Goal: Navigation & Orientation: Find specific page/section

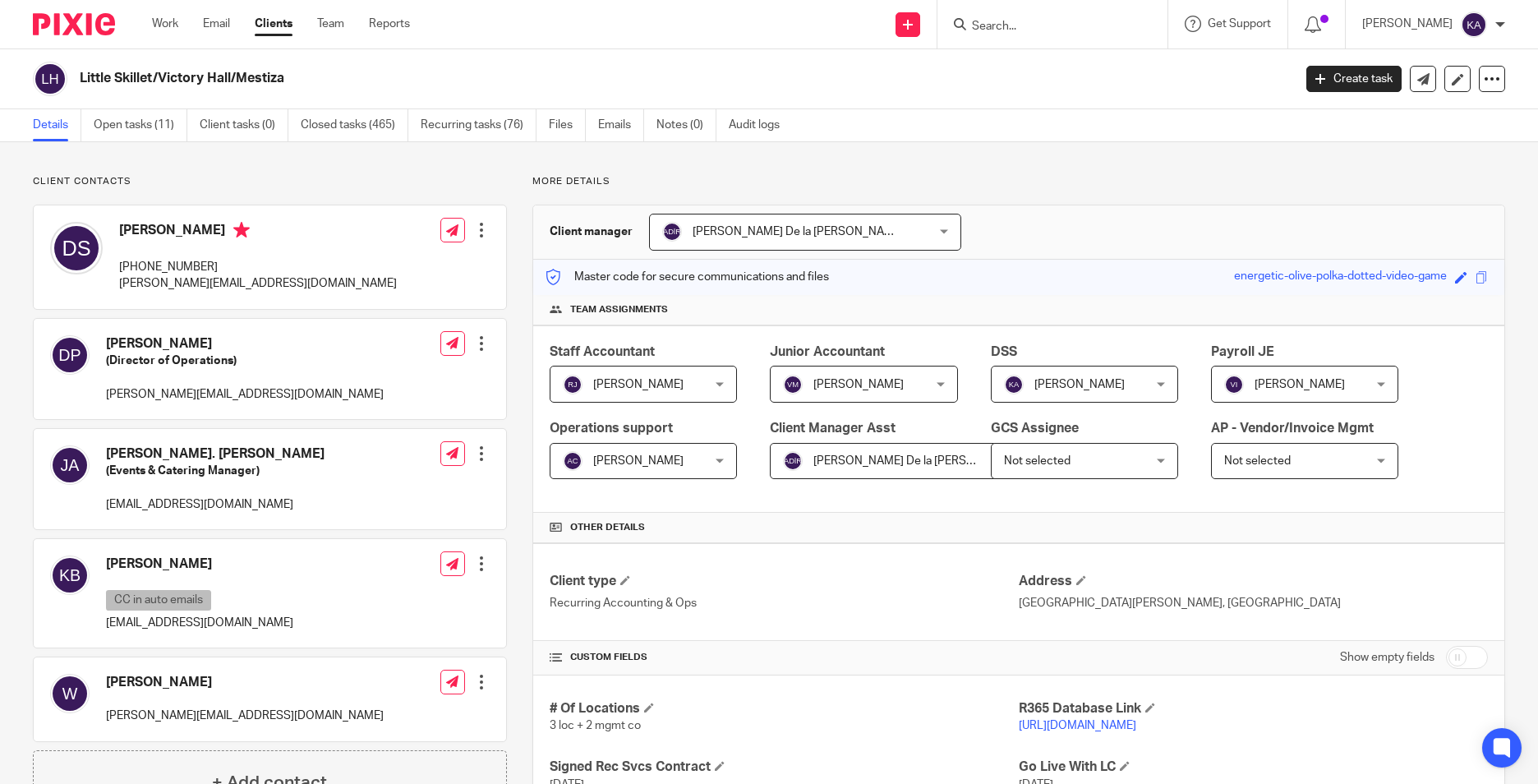
click at [626, 3] on div "Send new email Create task Add client Request signature Get Support Contact Sup…" at bounding box center [986, 24] width 1104 height 49
click at [273, 16] on link "Clients" at bounding box center [274, 24] width 38 height 16
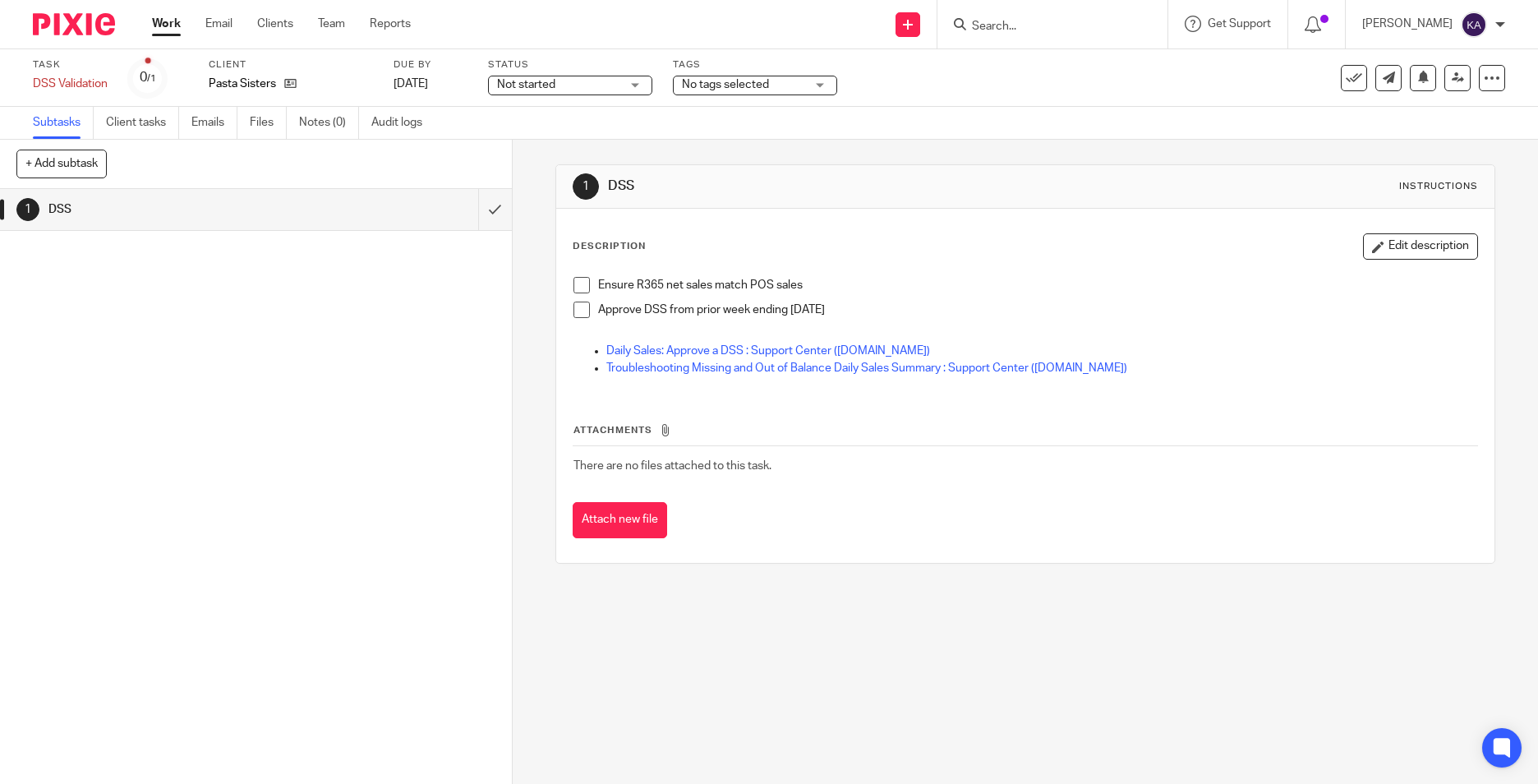
click at [793, 534] on div "Attach new file" at bounding box center [1025, 520] width 905 height 37
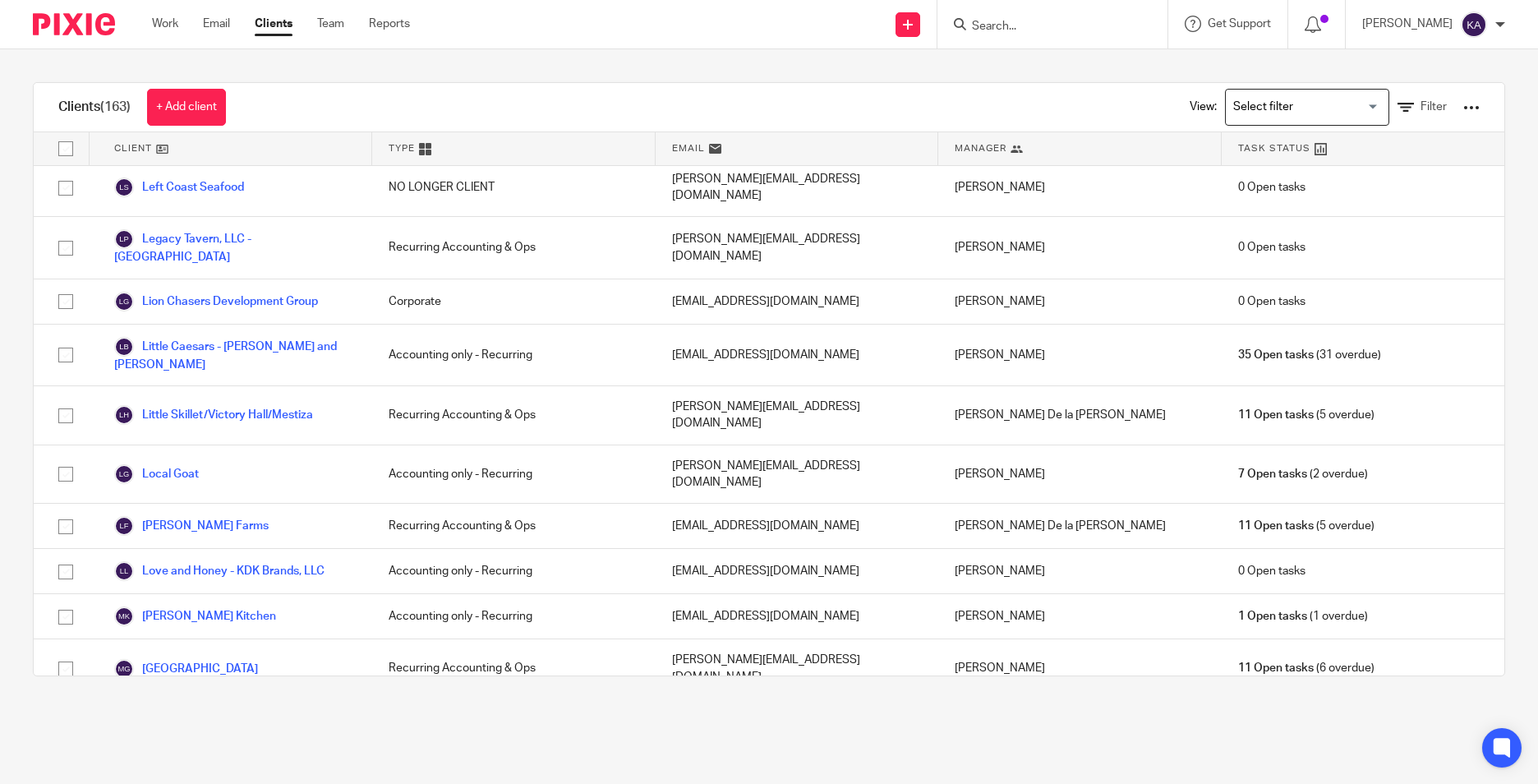
scroll to position [3204, 0]
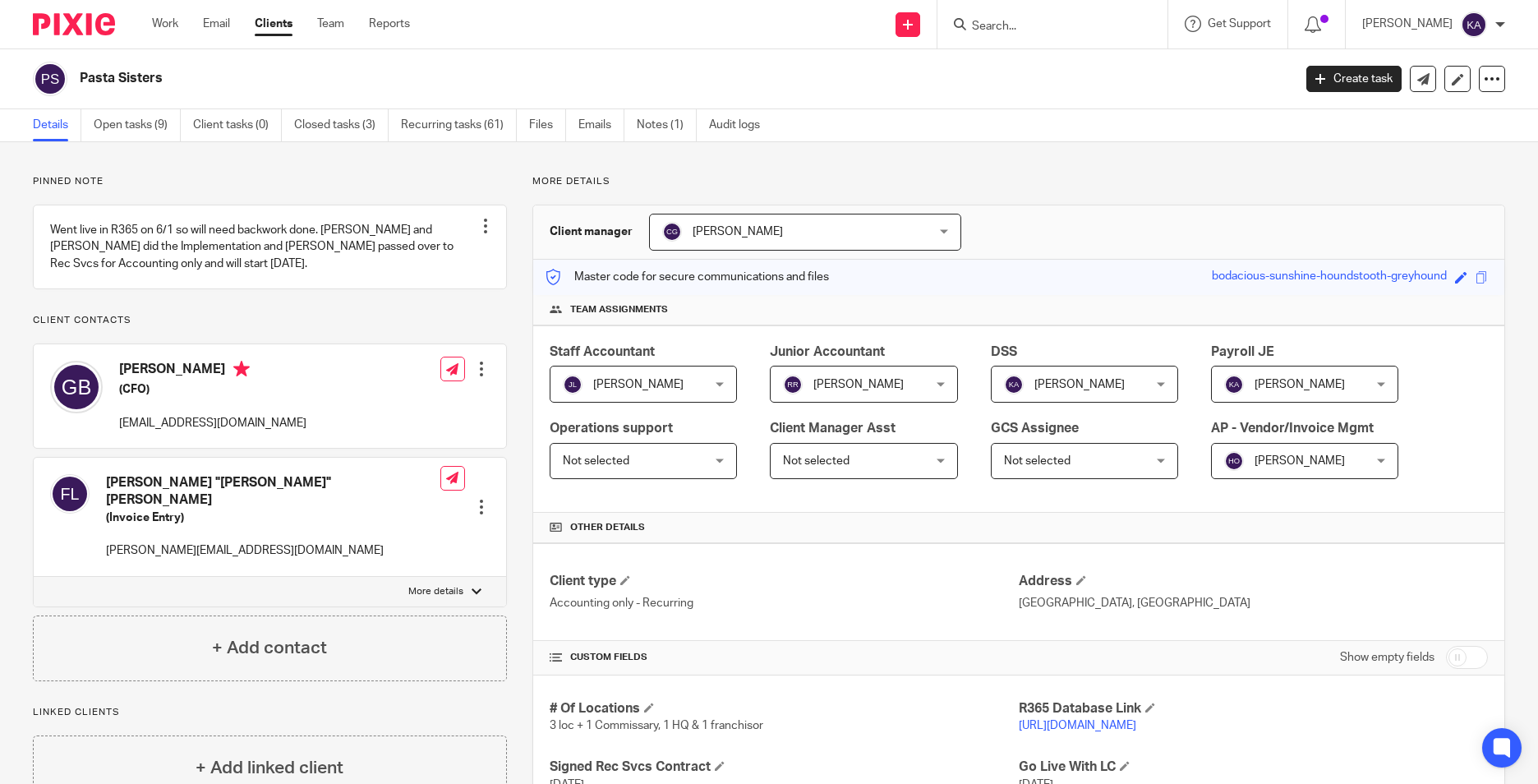
click at [951, 542] on div "Other details" at bounding box center [1018, 527] width 971 height 30
